Goal: Find specific fact: Find contact information

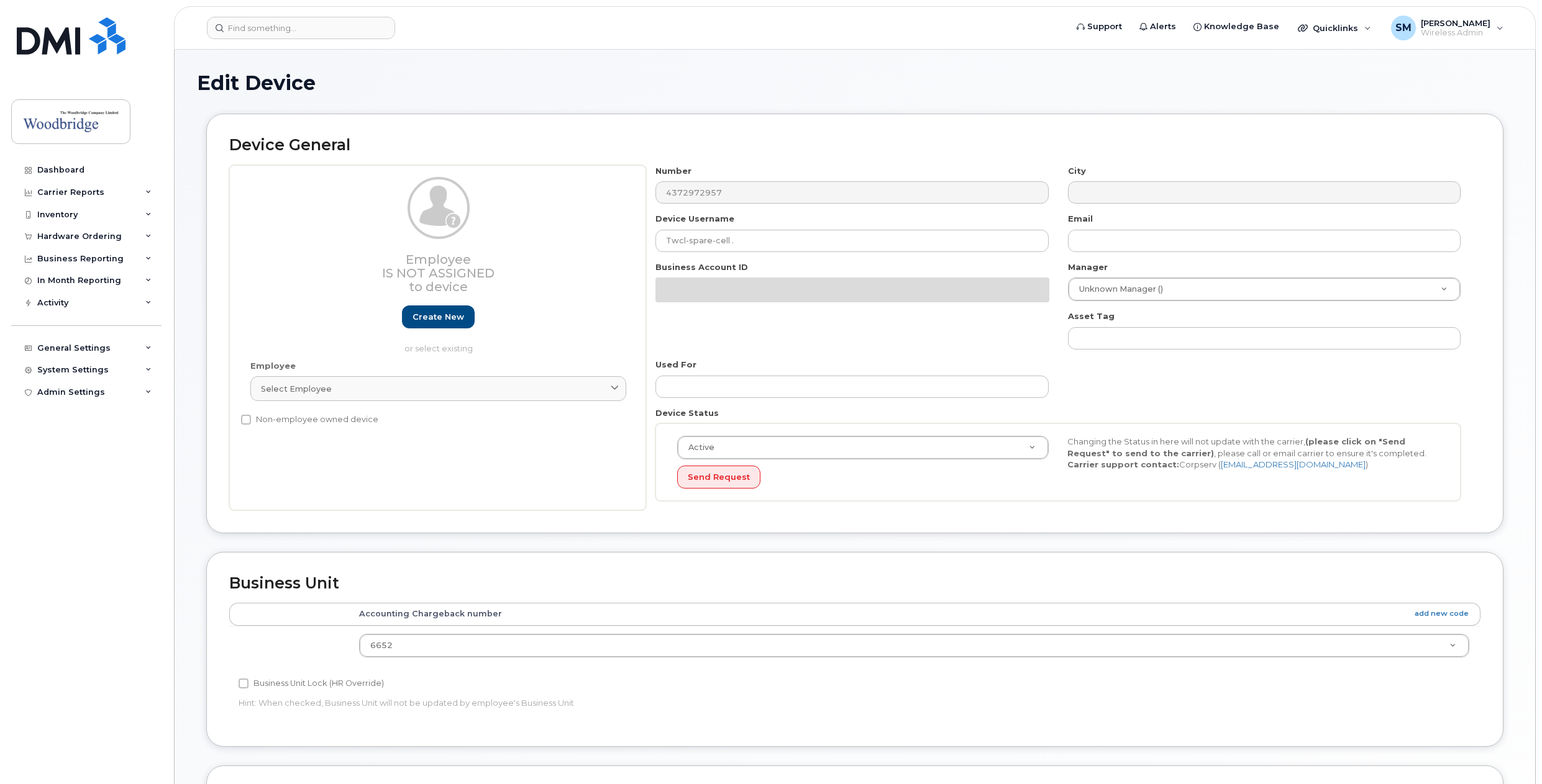
select select "43857"
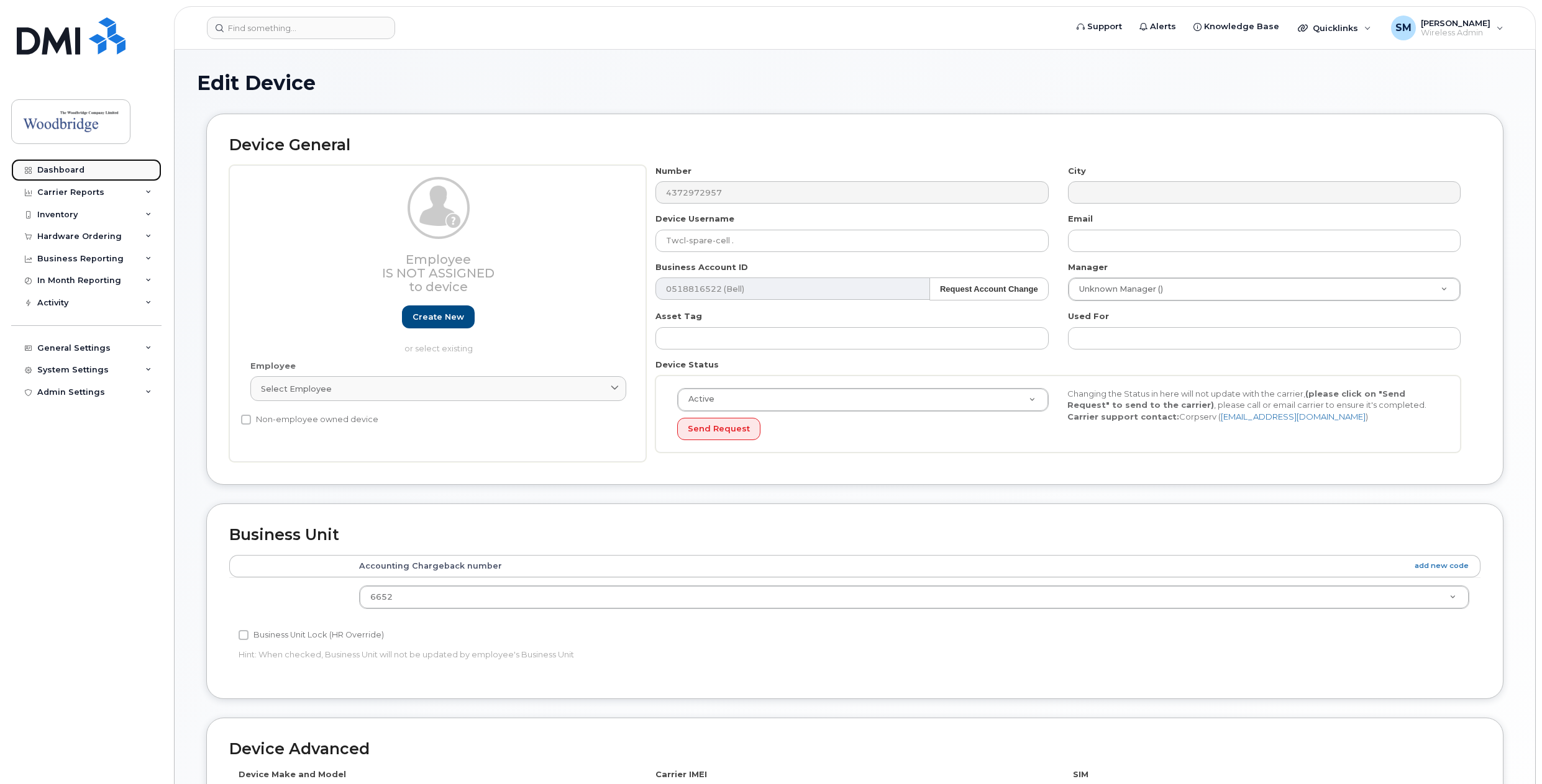
click at [63, 162] on link "Dashboard" at bounding box center [86, 170] width 150 height 23
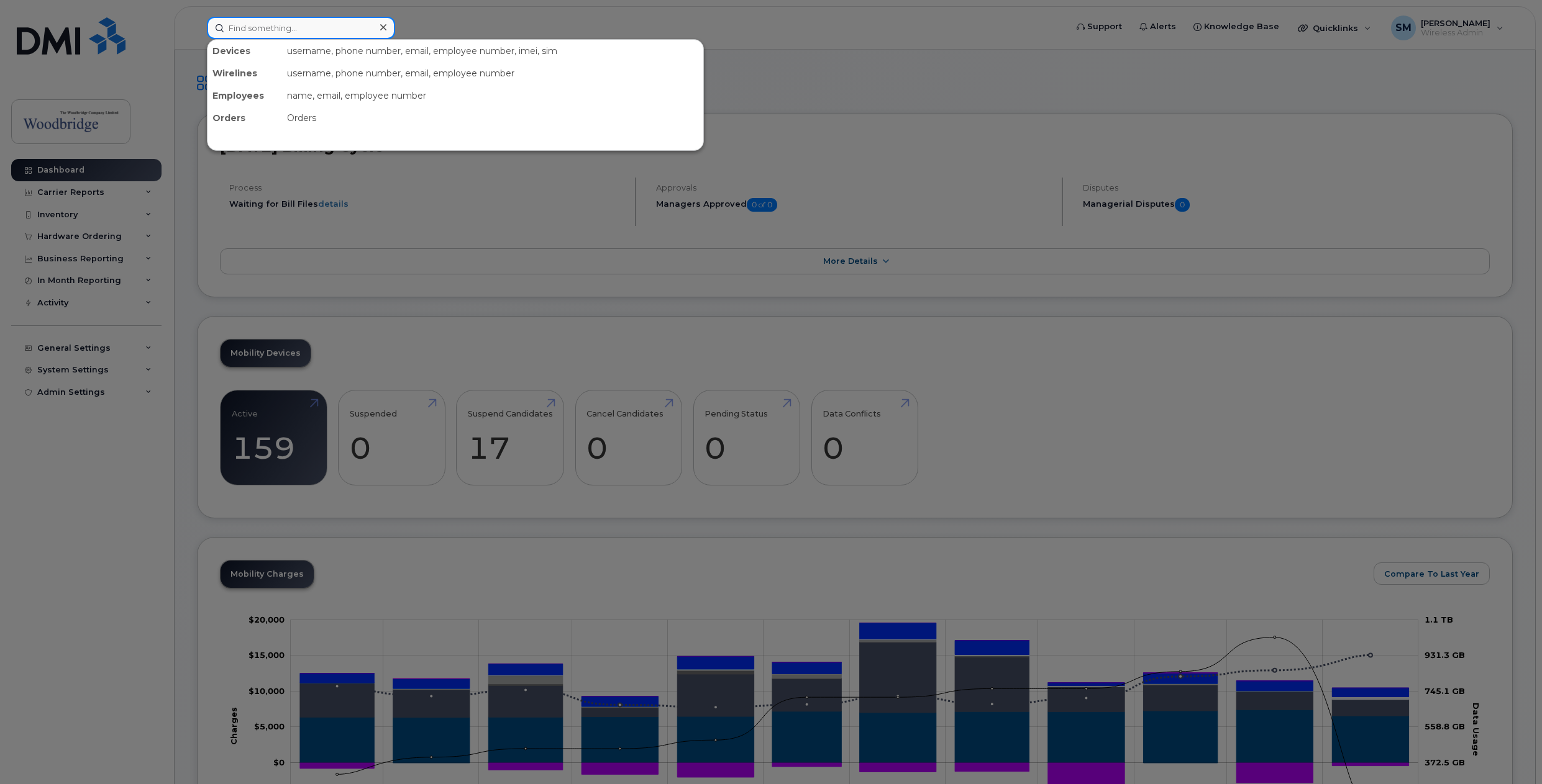
click at [310, 30] on input at bounding box center [300, 28] width 188 height 23
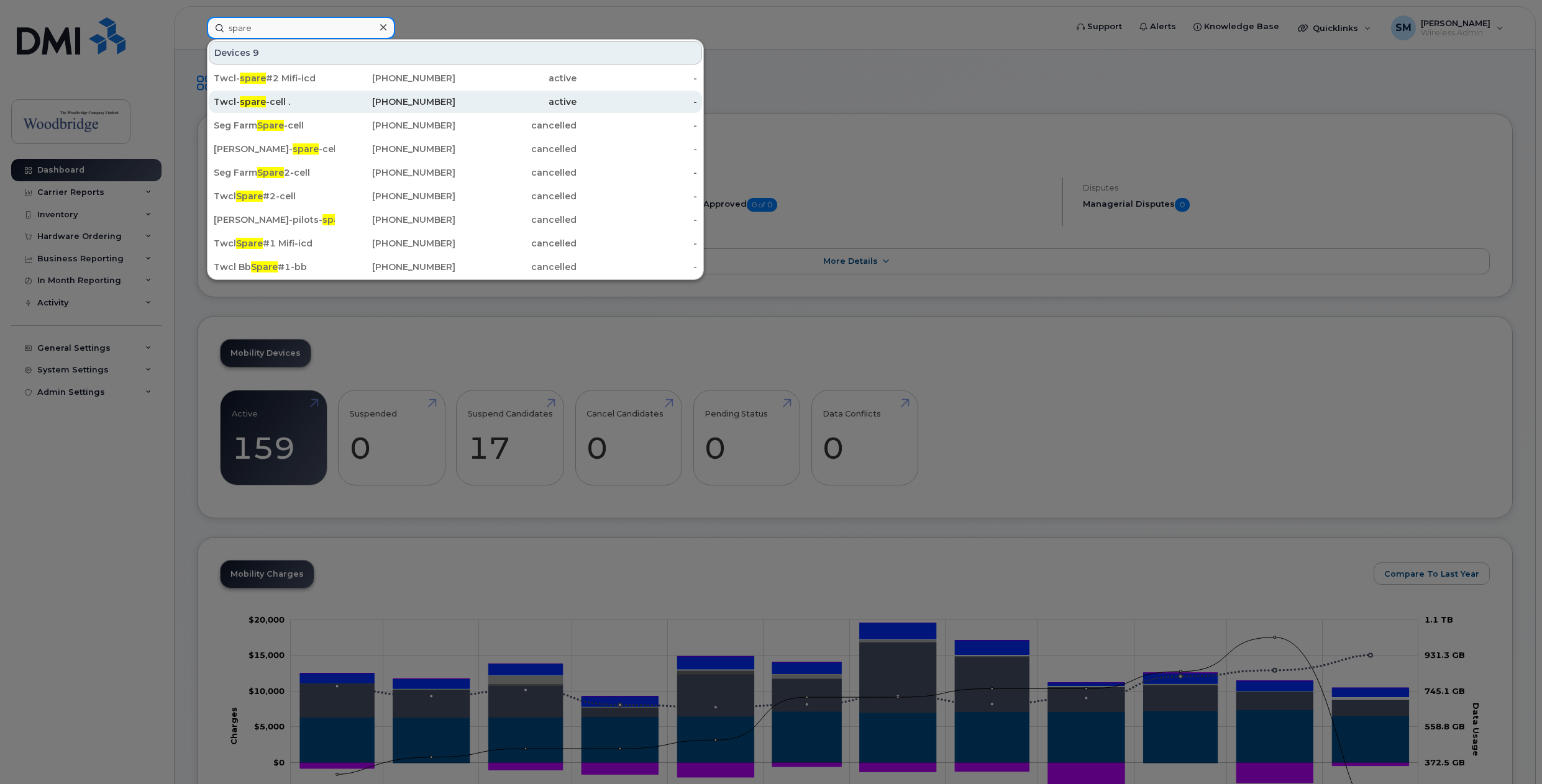
type input "spare"
click at [372, 102] on div "[PHONE_NUMBER]" at bounding box center [395, 102] width 121 height 12
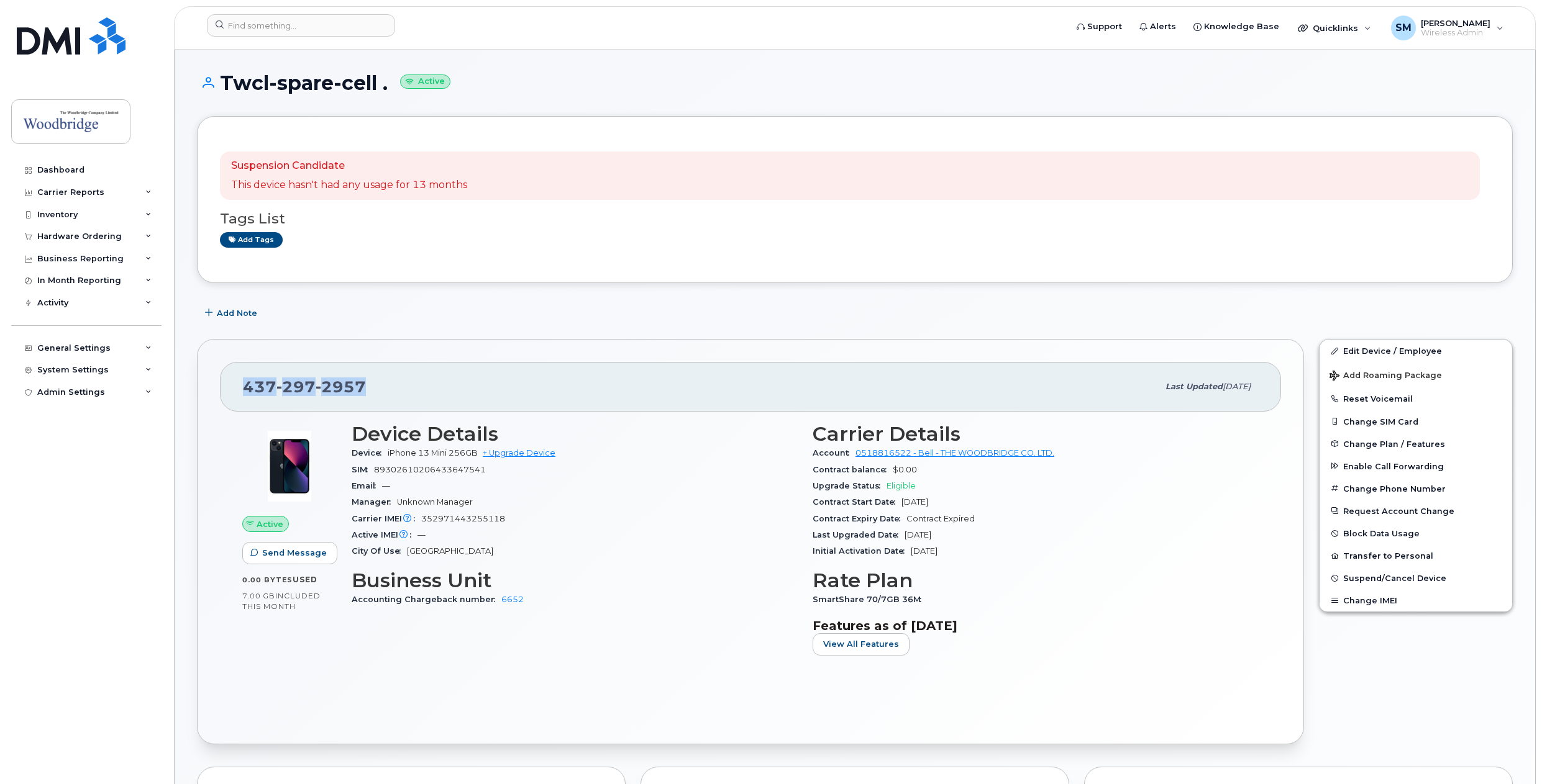
drag, startPoint x: 364, startPoint y: 386, endPoint x: 235, endPoint y: 403, distance: 130.1
click at [235, 403] on div "437 297 2957 Last updated May 12, 2025" at bounding box center [750, 387] width 1061 height 50
copy span "437 297 2957"
